Goal: Task Accomplishment & Management: Manage account settings

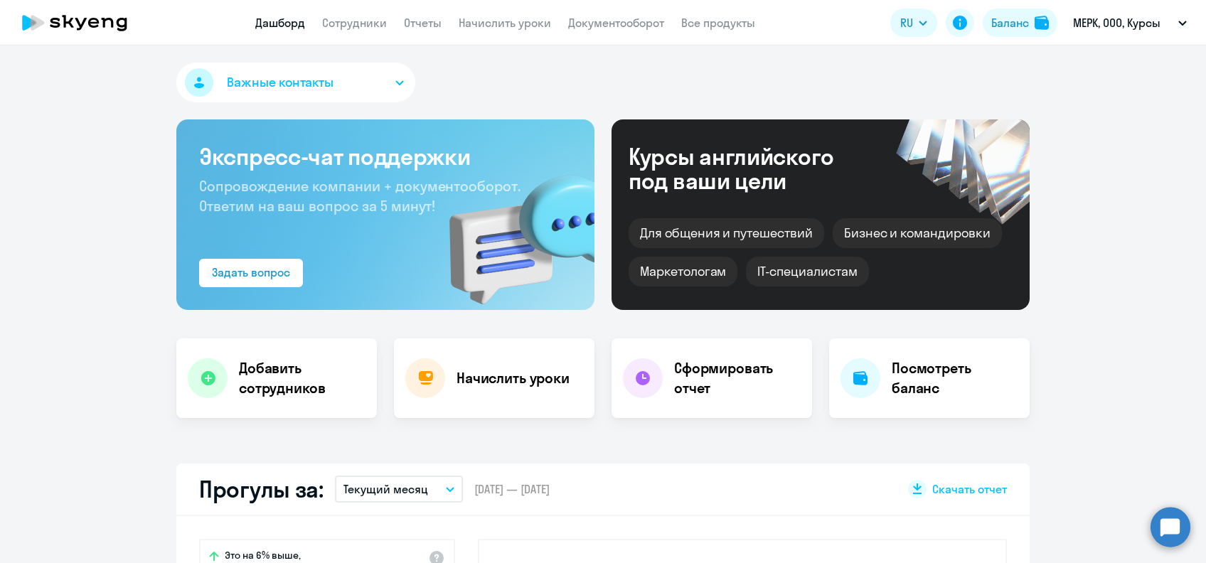
click at [515, 31] on app-menu-item-link "Начислить уроки" at bounding box center [505, 23] width 92 height 18
click at [512, 23] on link "Начислить уроки" at bounding box center [505, 23] width 92 height 14
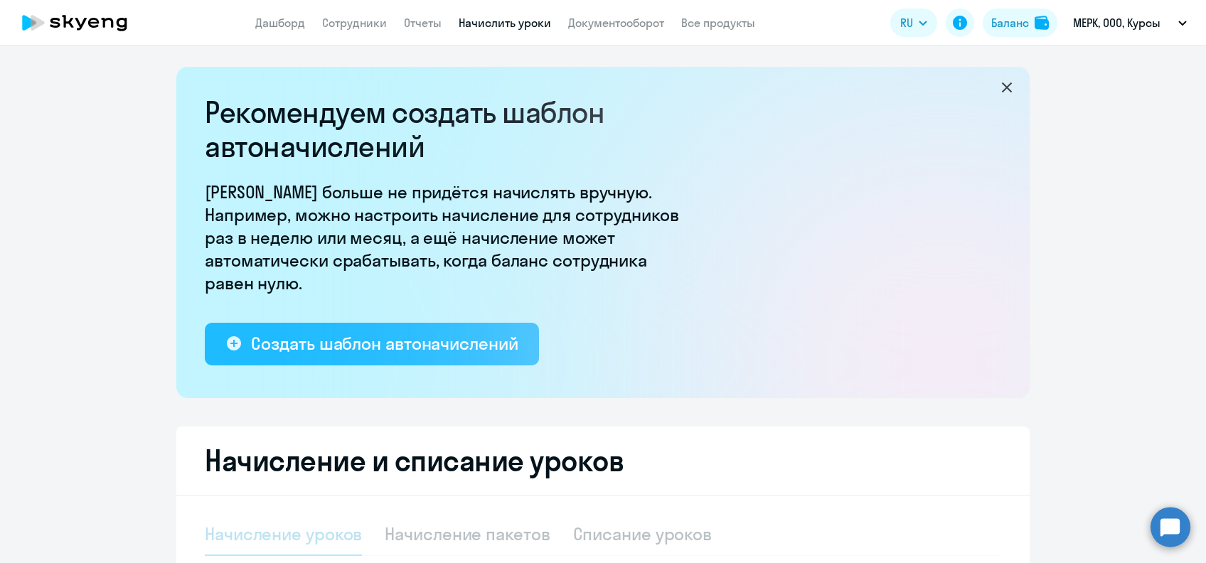
select select "10"
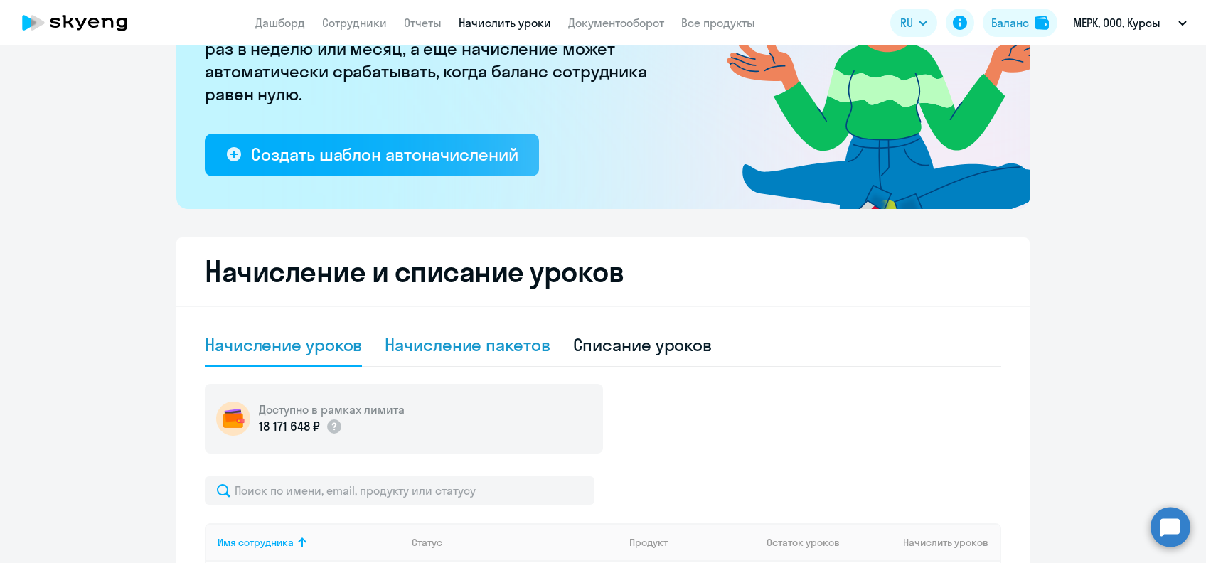
click at [394, 355] on div "Начисление пакетов" at bounding box center [467, 344] width 165 height 23
select select "10"
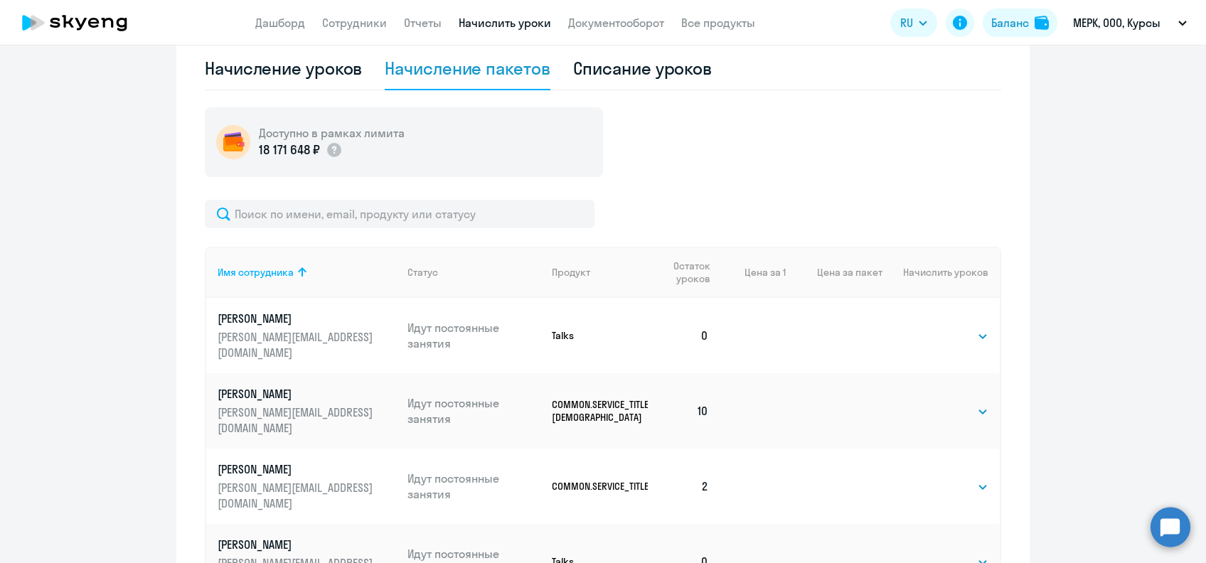
scroll to position [473, 0]
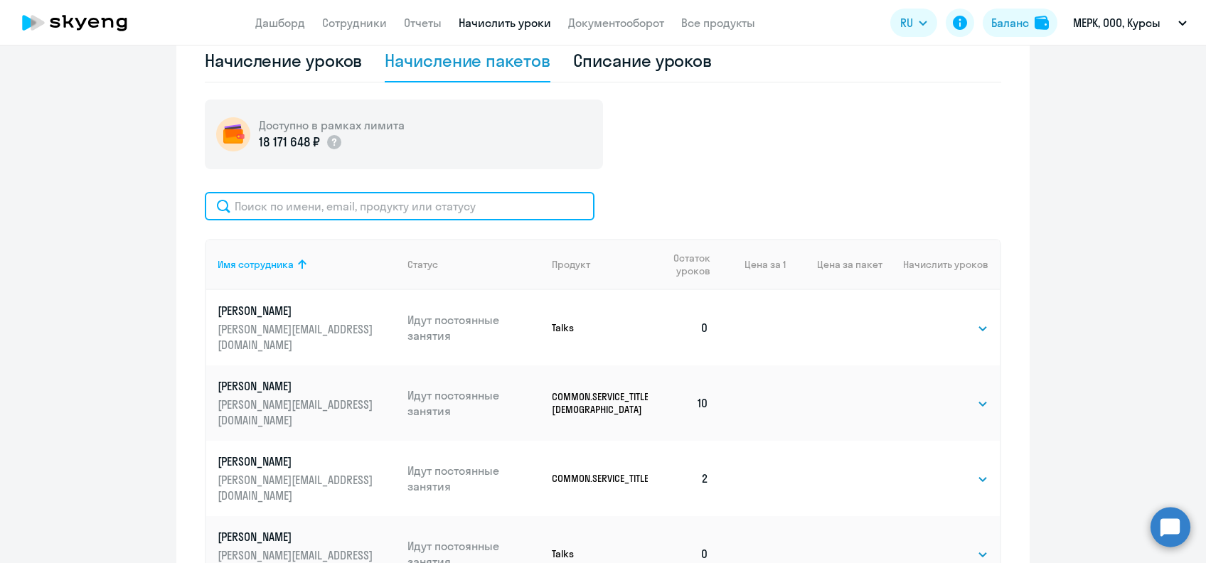
click at [387, 207] on input "text" at bounding box center [400, 206] width 390 height 28
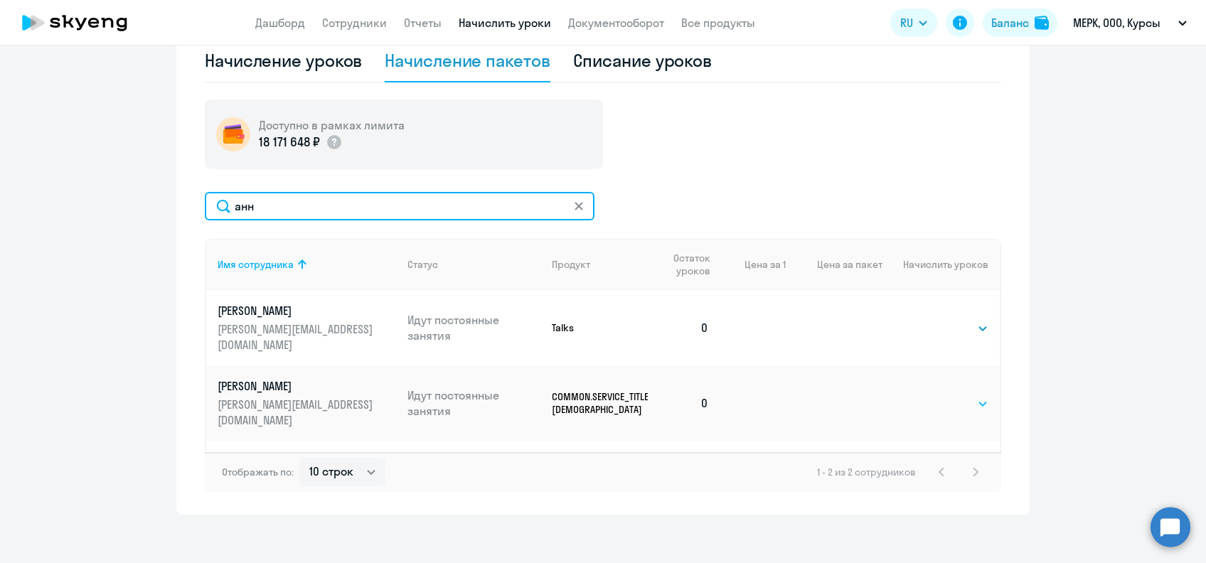
type input "анн"
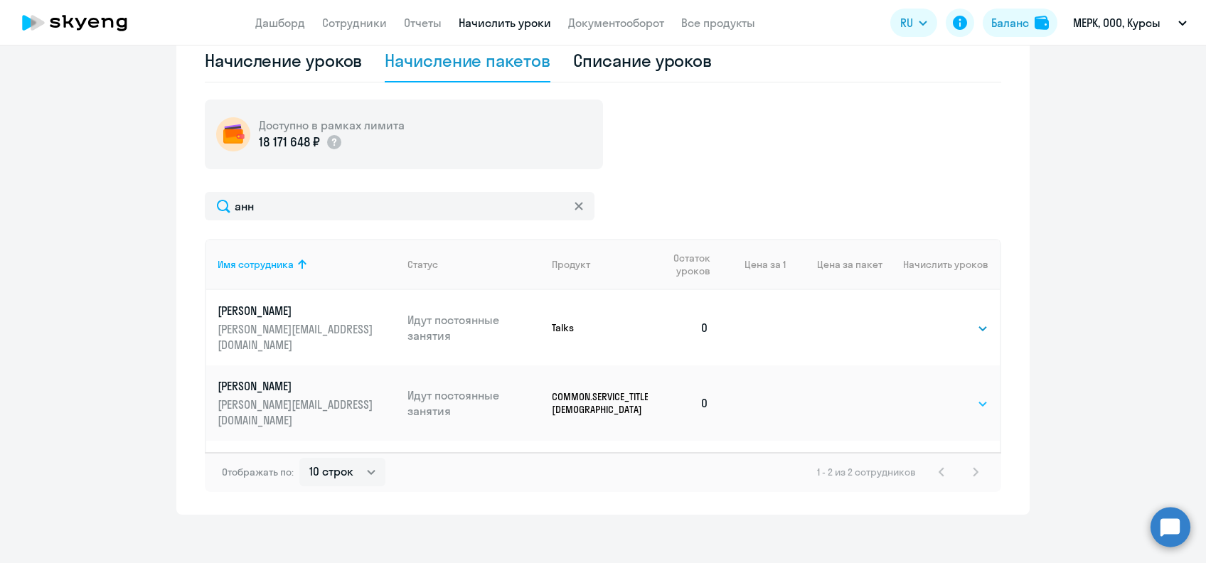
click at [944, 395] on select "Выбрать 40" at bounding box center [959, 403] width 58 height 17
select select "40"
click at [930, 395] on select "Выбрать 40" at bounding box center [959, 403] width 58 height 17
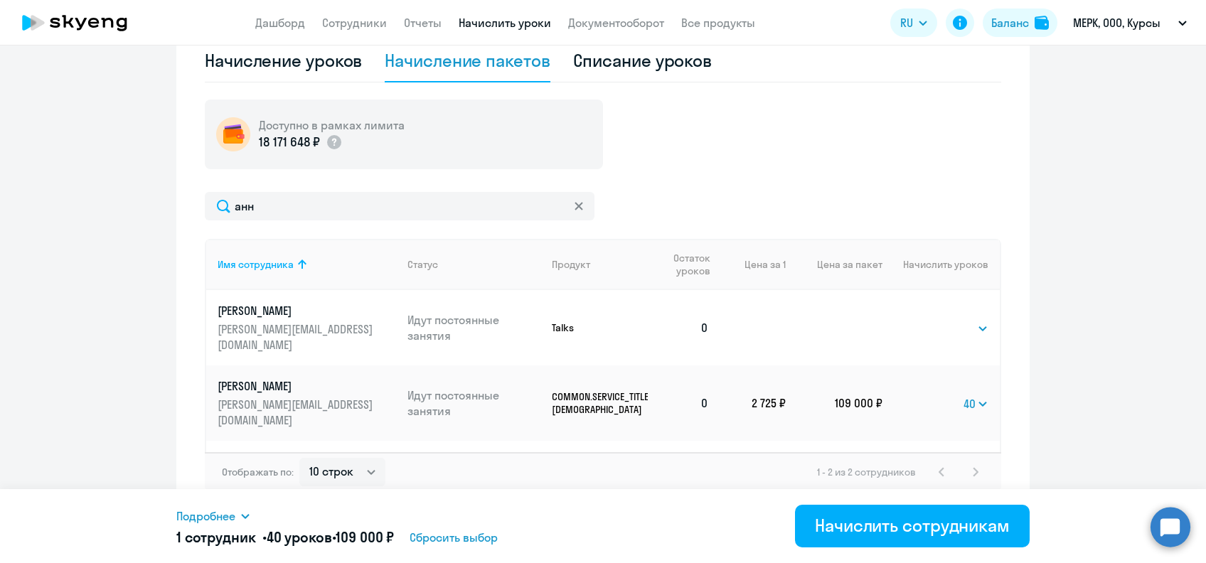
scroll to position [482, 0]
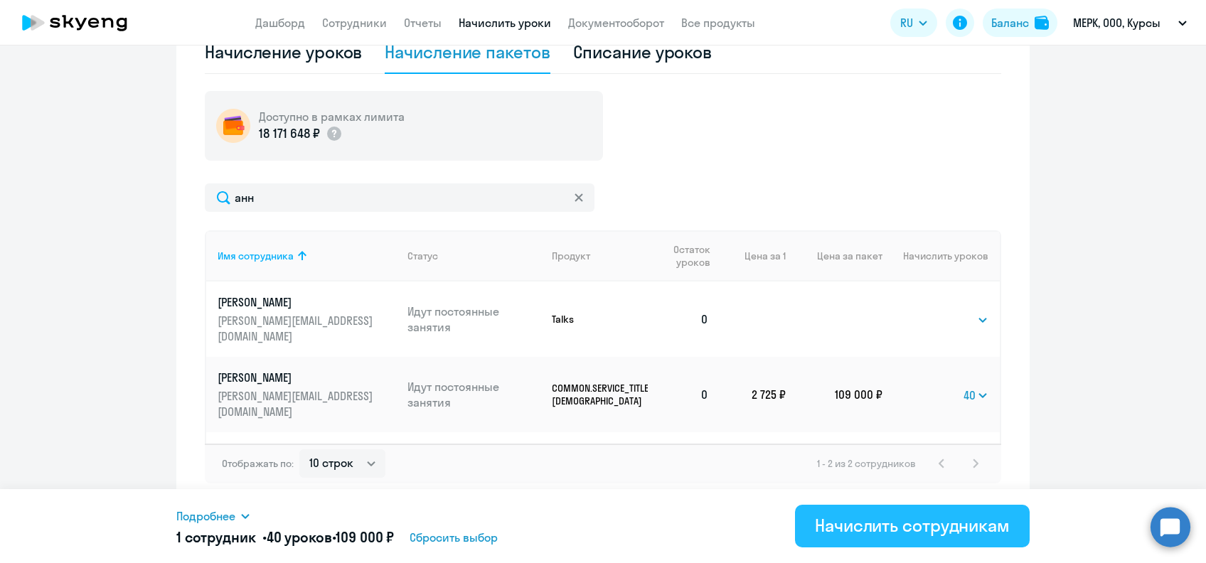
click at [859, 527] on div "Начислить сотрудникам" at bounding box center [912, 525] width 195 height 23
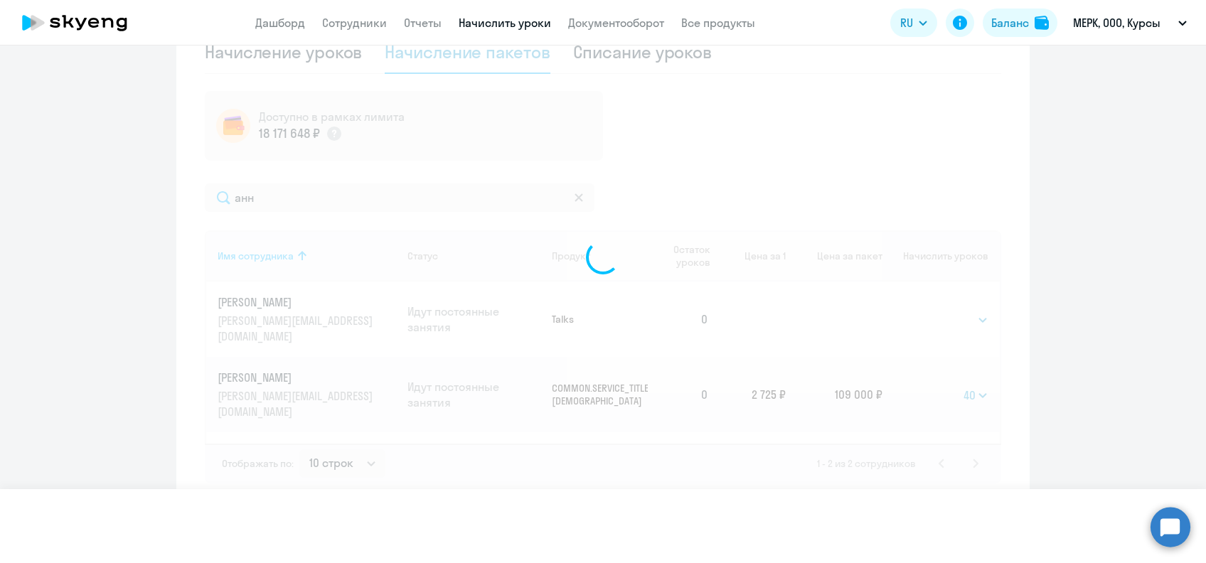
select select
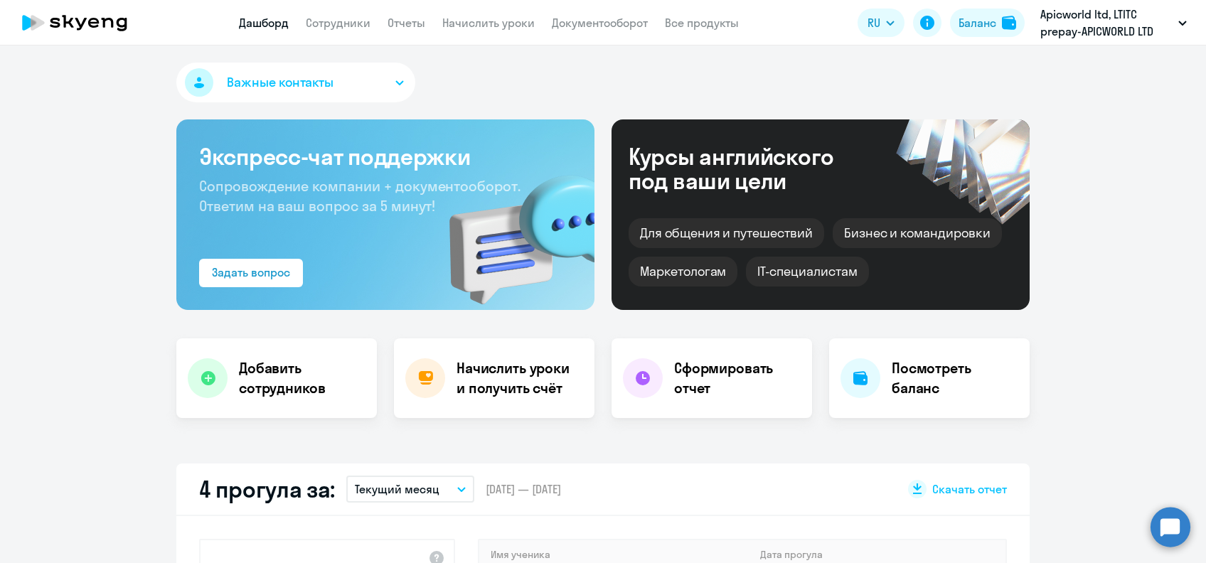
select select "30"
click at [523, 23] on link "Начислить уроки" at bounding box center [488, 23] width 92 height 14
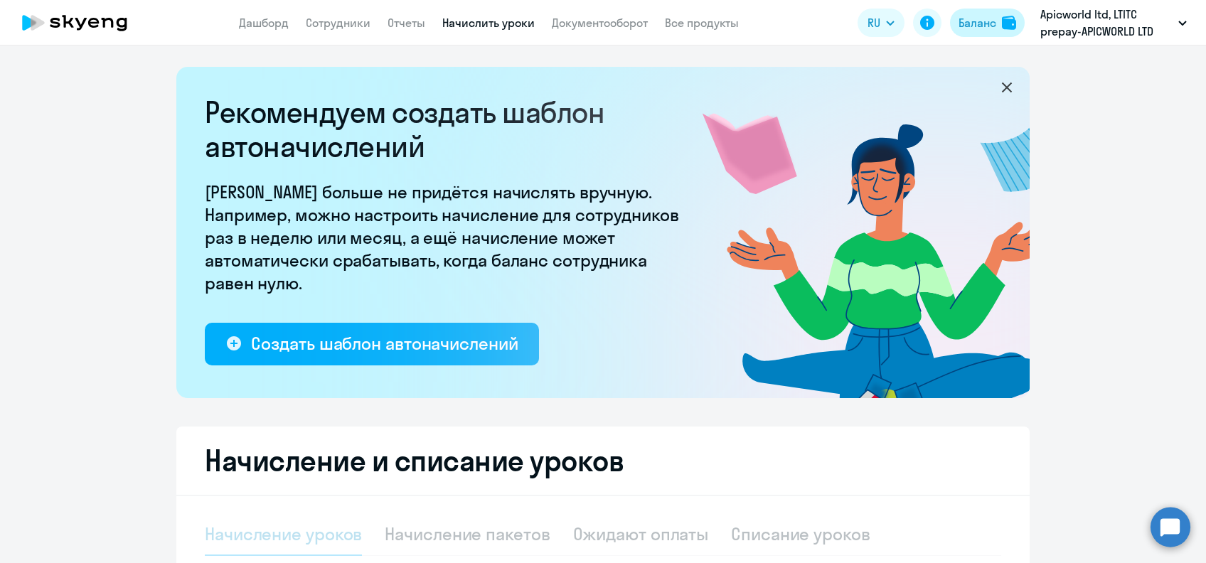
select select "10"
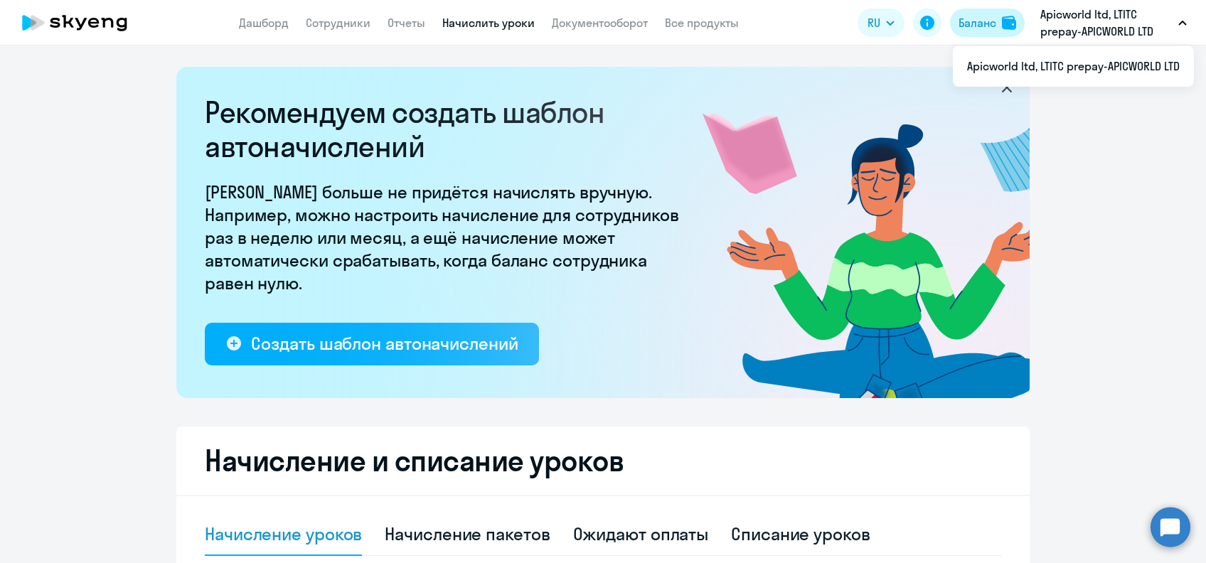
click at [980, 23] on div "Баланс" at bounding box center [977, 22] width 38 height 17
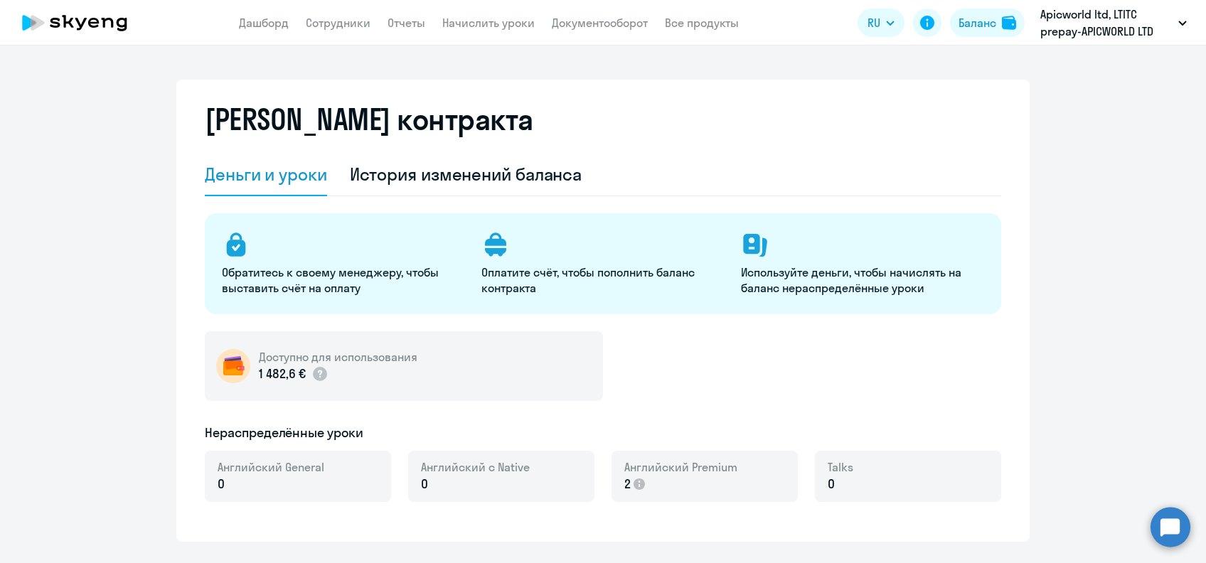
select select "english_adult_not_native_speaker"
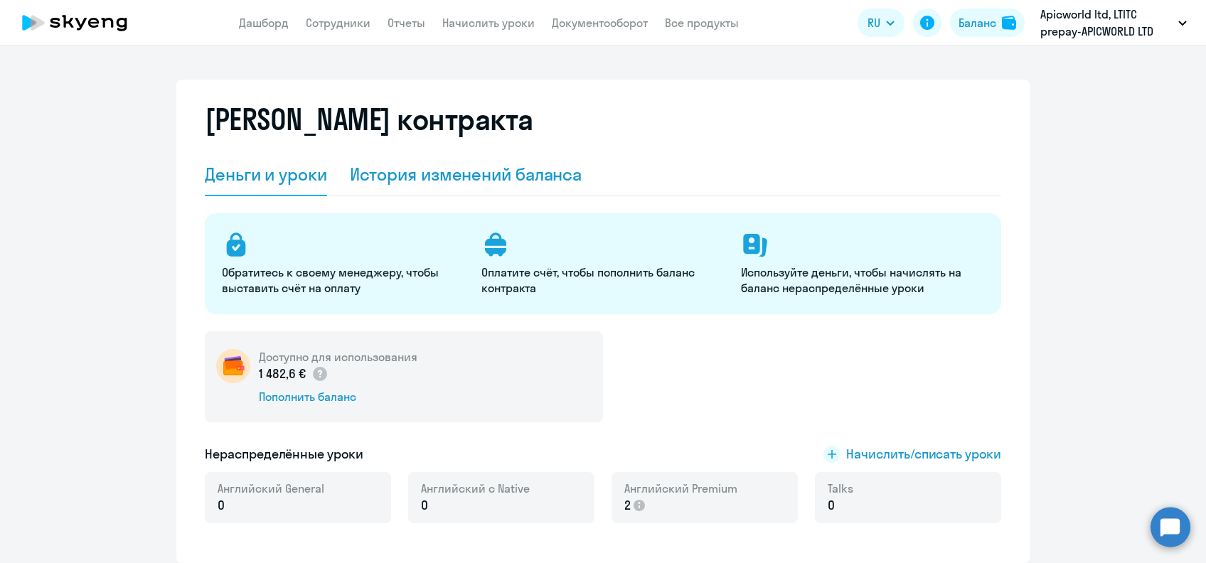
click at [506, 178] on div "История изменений баланса" at bounding box center [466, 174] width 232 height 23
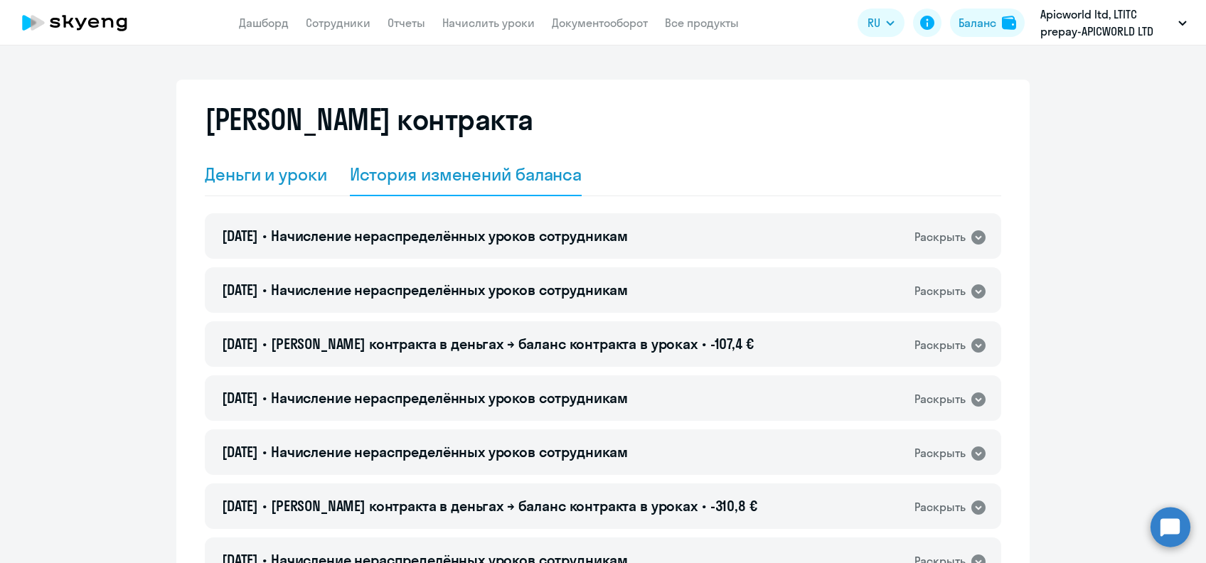
click at [286, 171] on div "Деньги и уроки" at bounding box center [266, 174] width 122 height 23
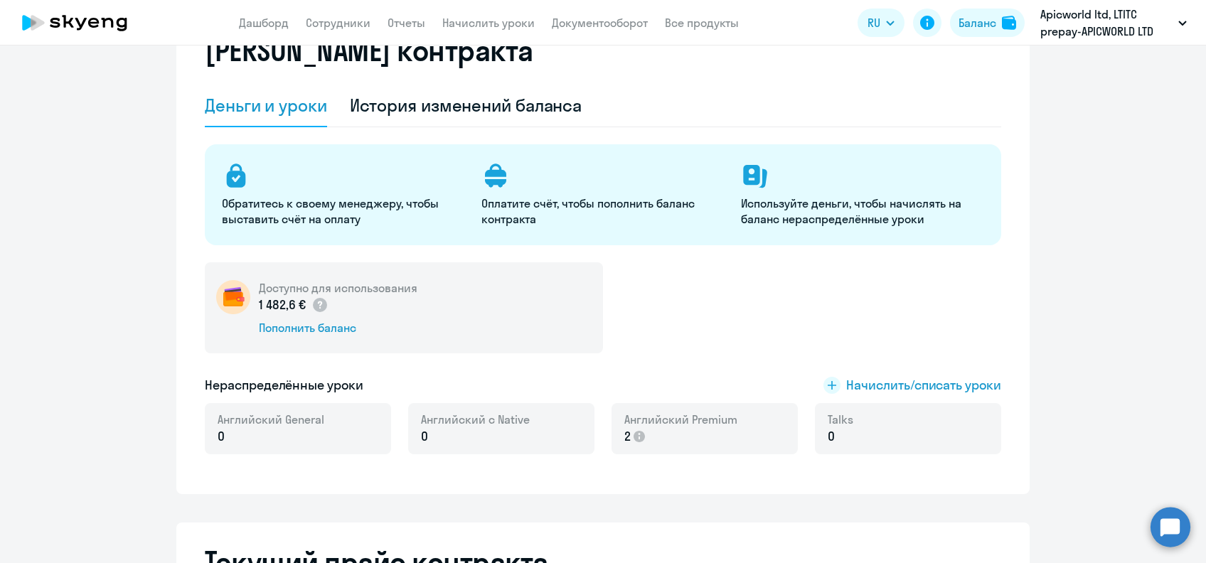
scroll to position [95, 0]
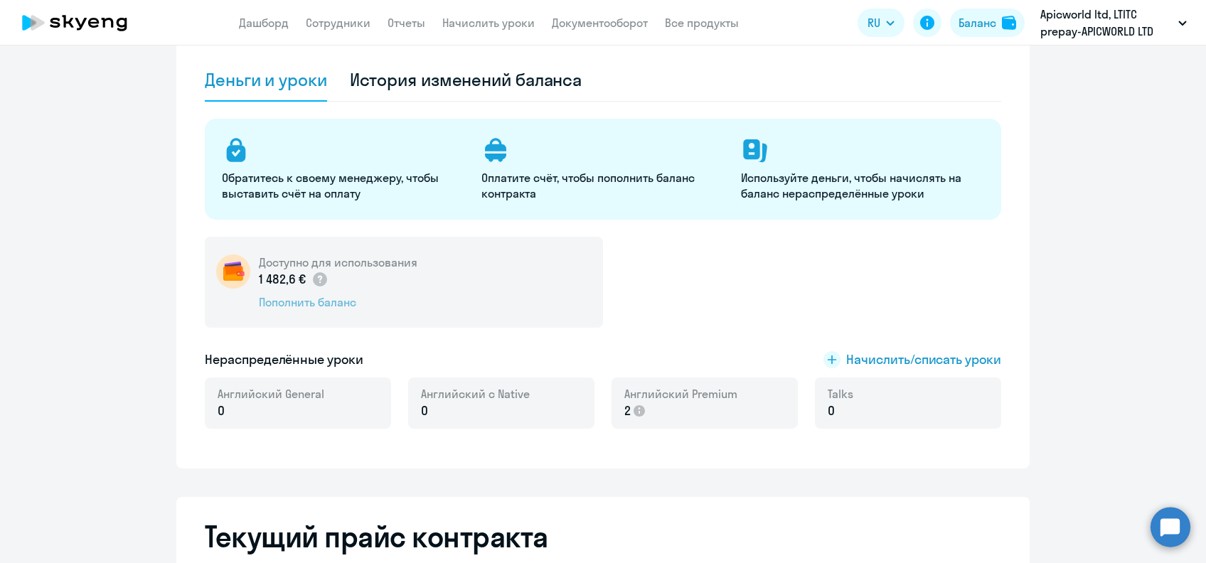
click at [341, 309] on div "Пополнить баланс" at bounding box center [338, 302] width 159 height 16
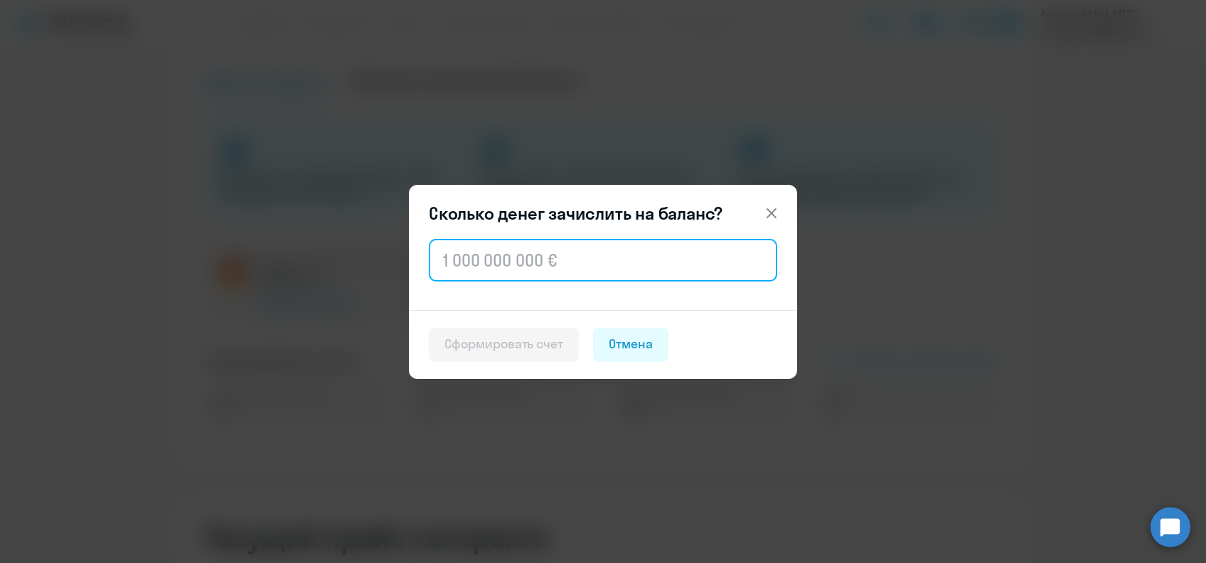
click at [522, 263] on input "text" at bounding box center [603, 260] width 348 height 43
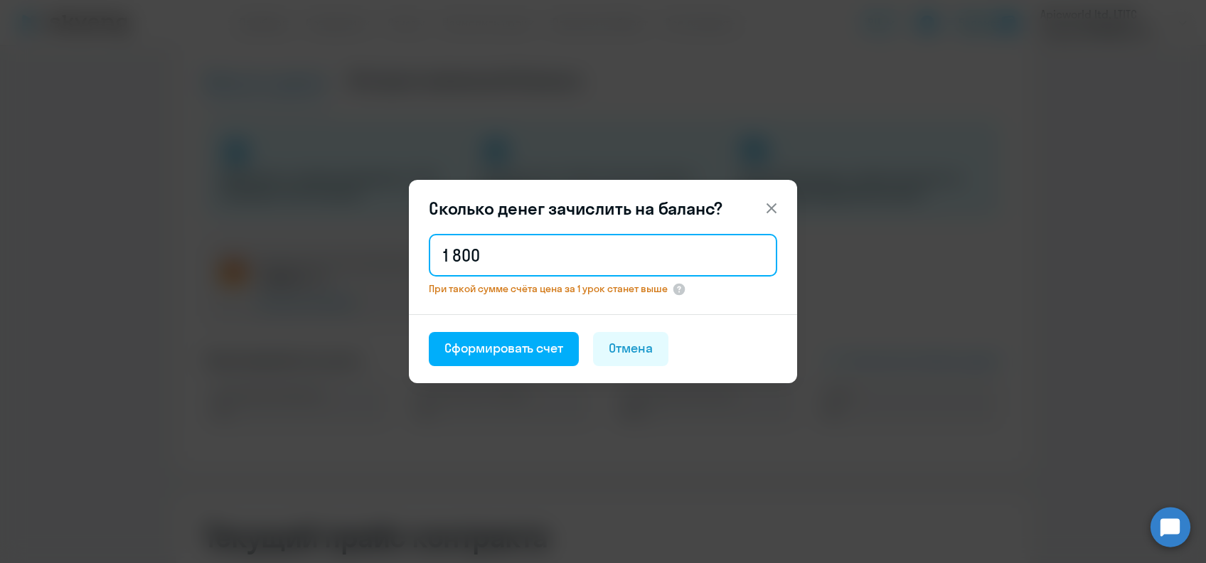
type input "1 800"
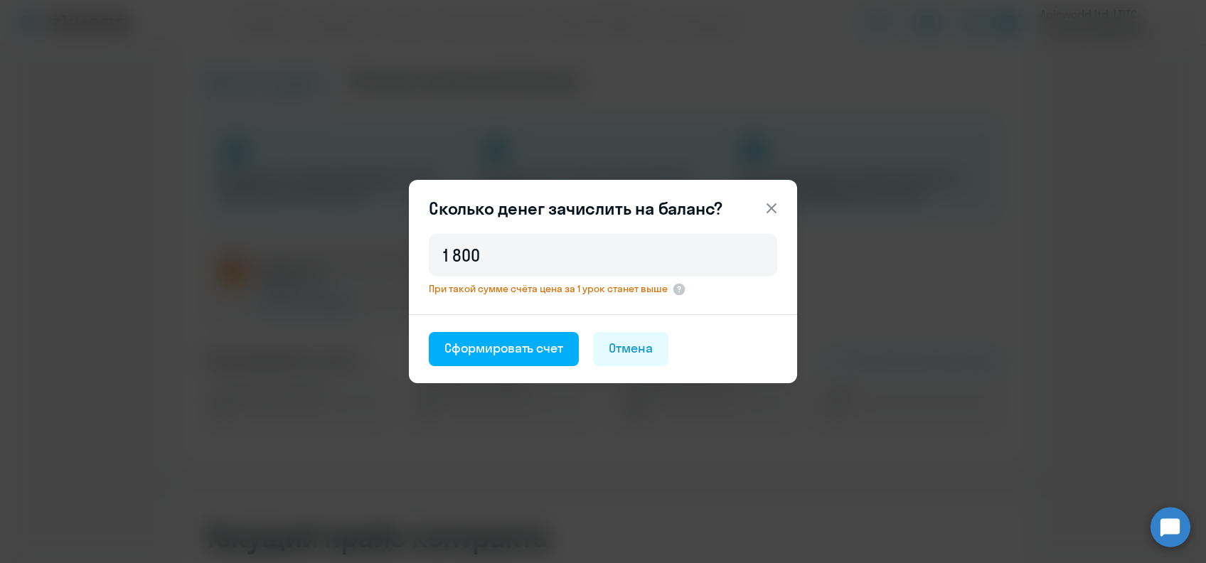
click at [774, 199] on button at bounding box center [771, 208] width 28 height 28
